Goal: Book appointment/travel/reservation

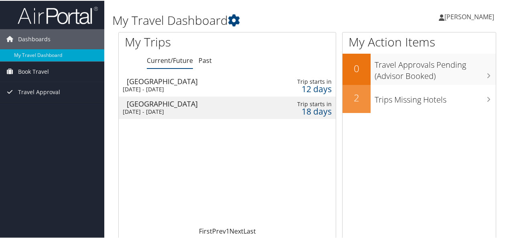
click at [215, 87] on div "[DATE] - [DATE]" at bounding box center [190, 88] width 135 height 7
click at [45, 74] on span "Book Travel" at bounding box center [33, 71] width 31 height 20
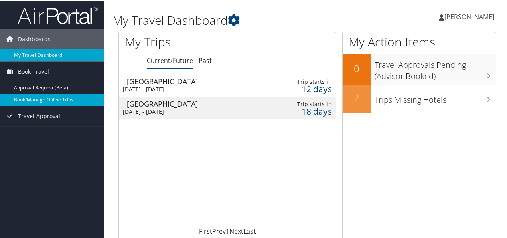
click at [51, 102] on link "Book/Manage Online Trips" at bounding box center [52, 99] width 104 height 12
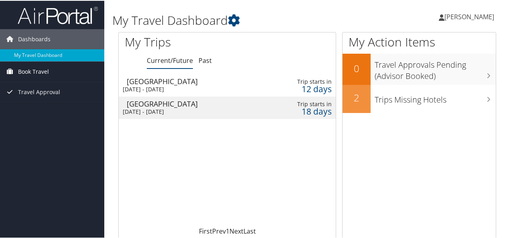
click at [26, 67] on span "Book Travel" at bounding box center [33, 71] width 31 height 20
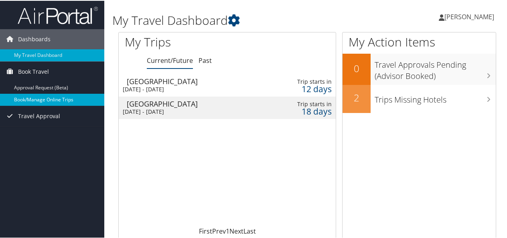
click at [44, 102] on link "Book/Manage Online Trips" at bounding box center [52, 99] width 104 height 12
